Goal: Task Accomplishment & Management: Use online tool/utility

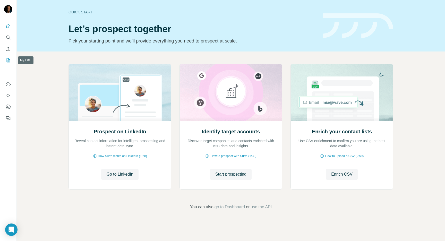
click at [8, 62] on icon "My lists" at bounding box center [8, 60] width 5 height 5
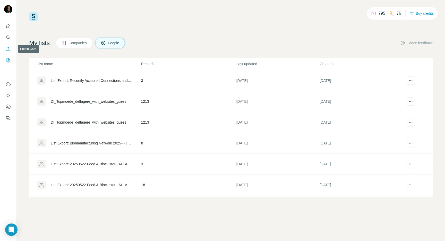
click at [11, 50] on icon "Enrich CSV" at bounding box center [8, 48] width 5 height 5
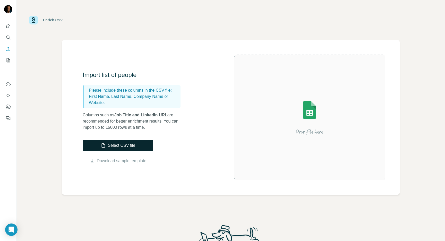
click at [126, 145] on button "Select CSV file" at bounding box center [118, 145] width 71 height 11
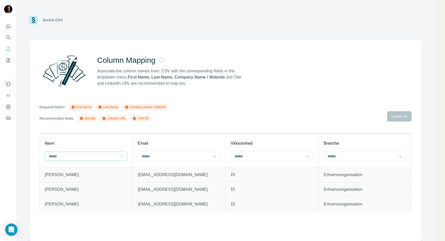
click at [123, 156] on icon at bounding box center [121, 156] width 5 height 5
click at [8, 49] on icon "Enrich CSV" at bounding box center [8, 48] width 5 height 5
click at [10, 62] on icon "My lists" at bounding box center [8, 60] width 5 height 5
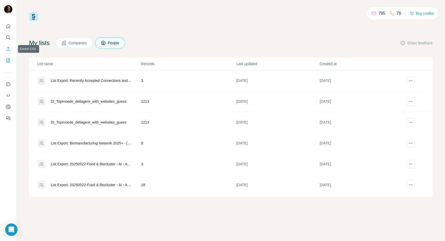
click at [7, 52] on button "Enrich CSV" at bounding box center [8, 48] width 8 height 9
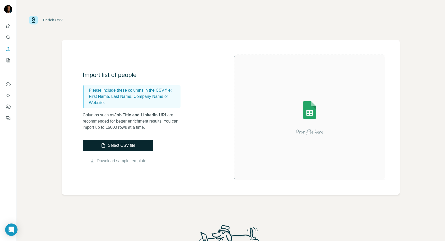
click at [109, 143] on button "Select CSV file" at bounding box center [118, 145] width 71 height 11
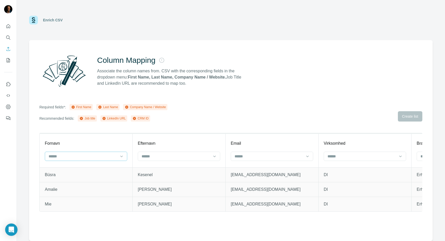
click at [116, 155] on input at bounding box center [83, 157] width 70 height 6
click at [273, 82] on div "Column Mapping Associate the column names from. CSV with the corresponding fiel…" at bounding box center [230, 71] width 383 height 37
click at [7, 60] on icon "My lists" at bounding box center [8, 60] width 5 height 5
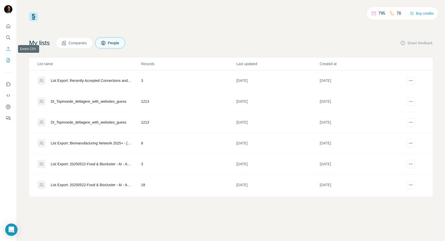
click at [8, 48] on icon "Enrich CSV" at bounding box center [8, 48] width 5 height 5
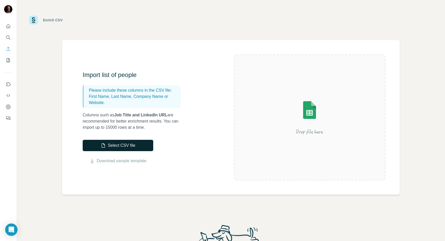
click at [125, 143] on button "Select CSV file" at bounding box center [118, 145] width 71 height 11
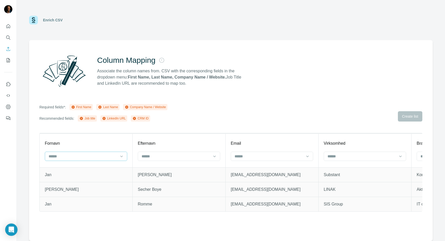
click at [111, 155] on input at bounding box center [83, 157] width 70 height 6
click at [101, 165] on div "First Name" at bounding box center [86, 167] width 80 height 9
click at [162, 154] on input at bounding box center [176, 157] width 70 height 6
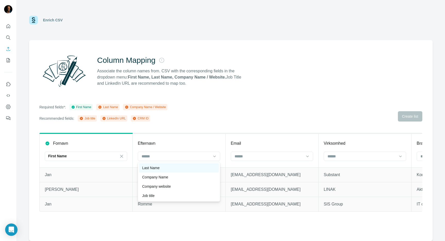
click at [163, 170] on div "Last Name" at bounding box center [179, 167] width 74 height 5
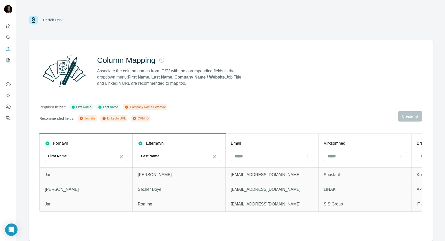
scroll to position [0, 2]
click at [252, 154] on input at bounding box center [267, 157] width 70 height 6
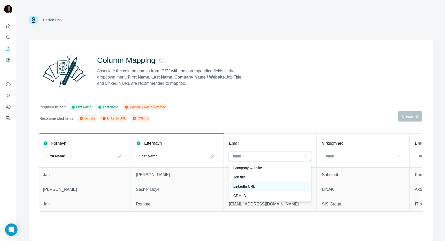
scroll to position [0, 0]
click at [306, 112] on div "Required fields*: First Name Last Name Company Name / Website Recommended field…" at bounding box center [230, 113] width 383 height 18
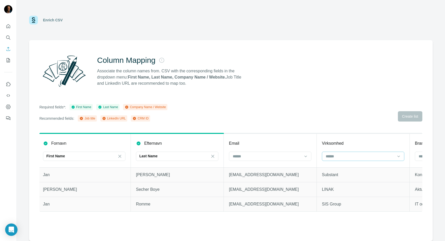
click at [373, 156] on input at bounding box center [361, 157] width 70 height 6
click at [355, 169] on div "Company Name" at bounding box center [364, 167] width 74 height 5
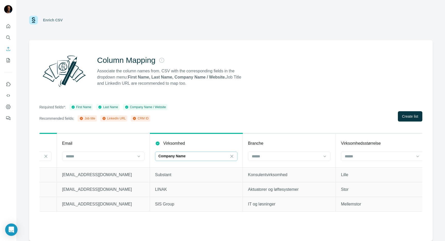
scroll to position [0, 175]
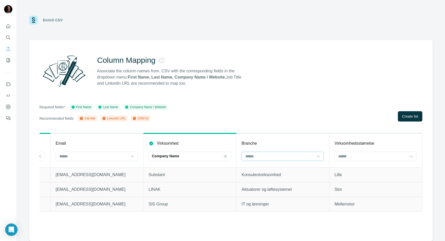
click at [300, 157] on input at bounding box center [280, 157] width 70 height 6
click at [300, 120] on div "Required fields*: First Name Last Name Company Name / Website Recommended field…" at bounding box center [230, 113] width 383 height 18
click at [410, 115] on span "Create list" at bounding box center [410, 116] width 16 height 5
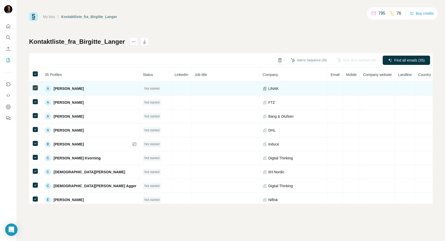
click at [328, 85] on td at bounding box center [335, 89] width 15 height 14
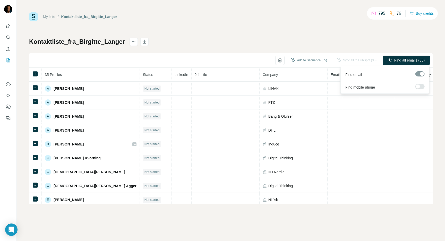
click at [420, 73] on div at bounding box center [420, 73] width 9 height 5
click at [425, 74] on div at bounding box center [420, 73] width 9 height 5
click at [409, 59] on span "Find all emails (35)" at bounding box center [410, 60] width 30 height 5
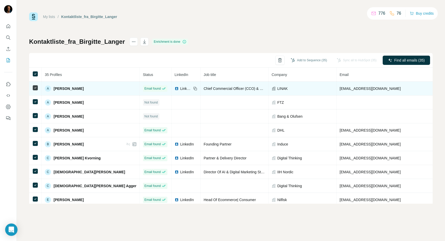
click at [180, 90] on span "LinkedIn" at bounding box center [185, 88] width 11 height 5
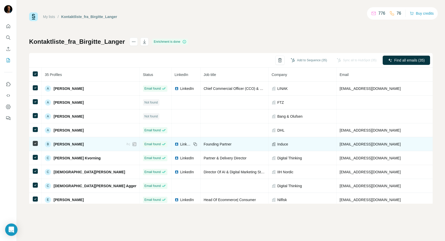
click at [180, 144] on span "LinkedIn" at bounding box center [185, 144] width 11 height 5
click at [180, 146] on span "LinkedIn" at bounding box center [185, 144] width 11 height 5
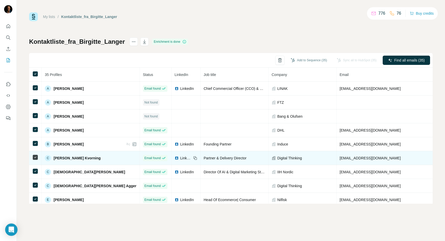
click at [180, 157] on span "LinkedIn" at bounding box center [185, 158] width 11 height 5
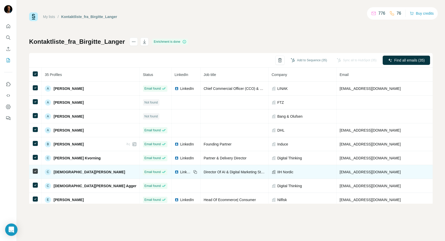
click at [180, 172] on span "LinkedIn" at bounding box center [185, 172] width 11 height 5
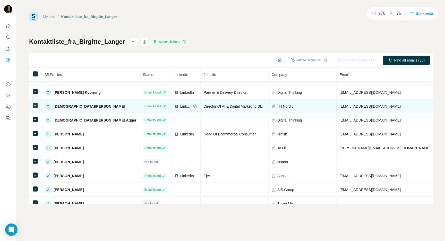
scroll to position [66, 0]
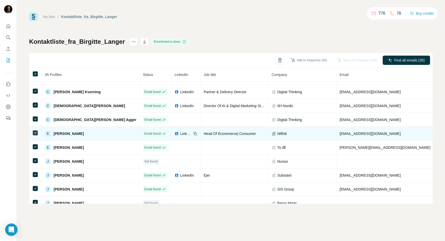
click at [180, 134] on span "LinkedIn" at bounding box center [185, 133] width 11 height 5
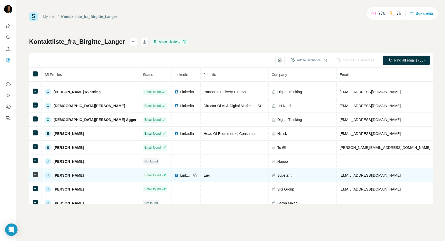
click at [175, 174] on img at bounding box center [177, 175] width 4 height 4
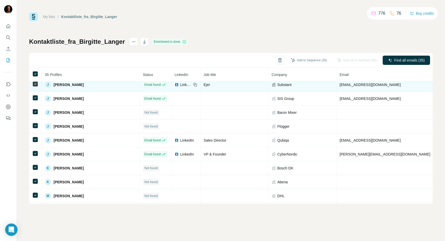
scroll to position [164, 0]
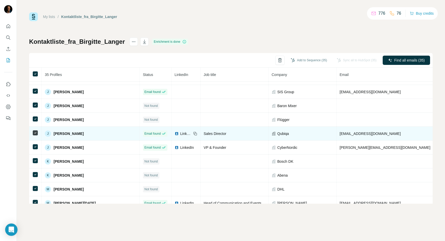
click at [175, 134] on div "LinkedIn" at bounding box center [183, 133] width 17 height 5
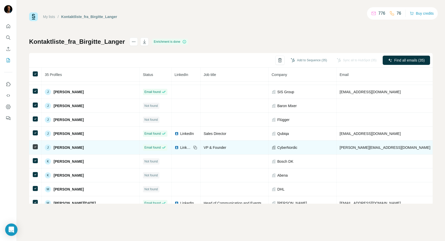
click at [180, 148] on span "LinkedIn" at bounding box center [185, 147] width 11 height 5
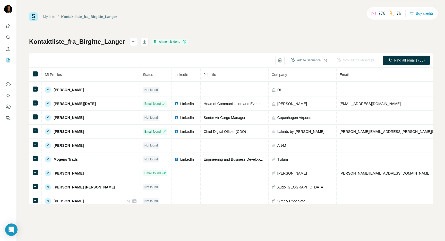
scroll to position [264, 0]
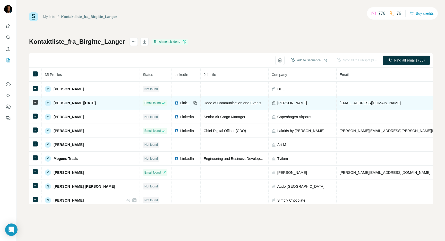
click at [180, 103] on span "LinkedIn" at bounding box center [185, 103] width 11 height 5
